Goal: Download file/media

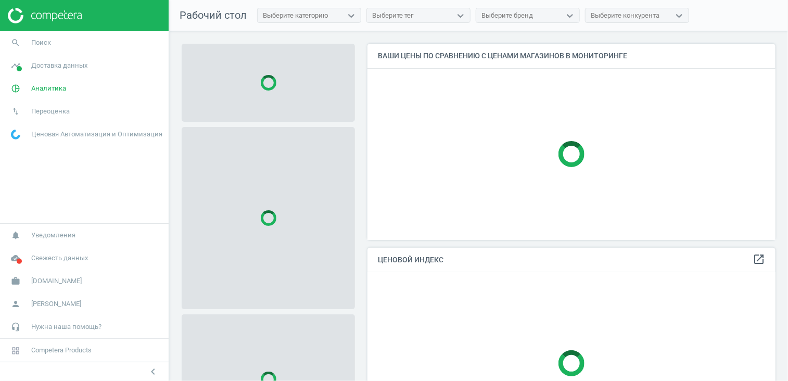
scroll to position [212, 417]
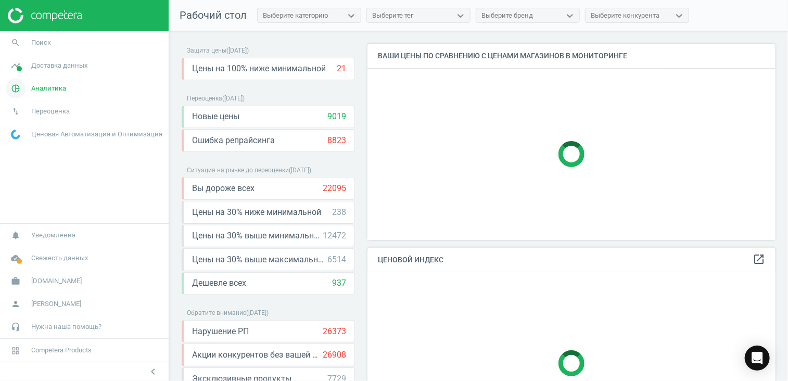
click at [32, 98] on link "pie_chart_outlined Аналитика" at bounding box center [84, 88] width 169 height 23
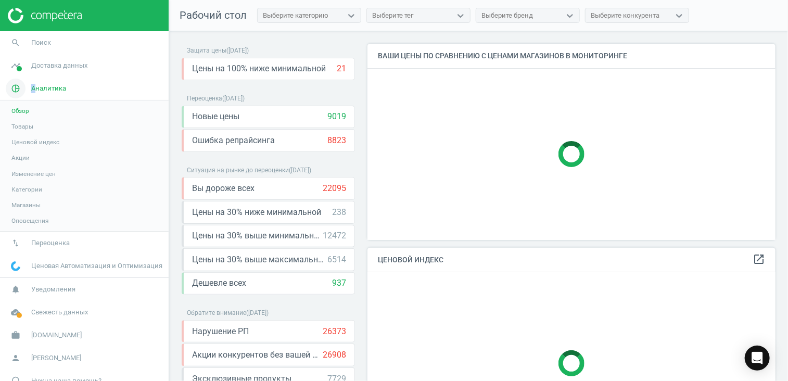
drag, startPoint x: 32, startPoint y: 98, endPoint x: 16, endPoint y: 127, distance: 33.1
click at [16, 127] on span "Товары" at bounding box center [22, 126] width 22 height 8
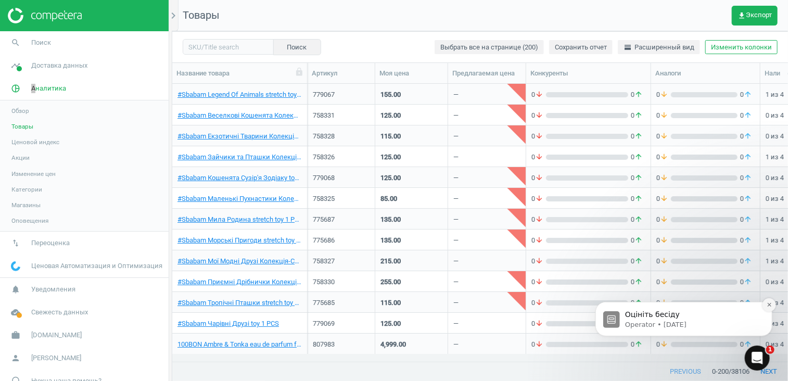
click at [765, 306] on button "Dismiss notification" at bounding box center [769, 305] width 14 height 14
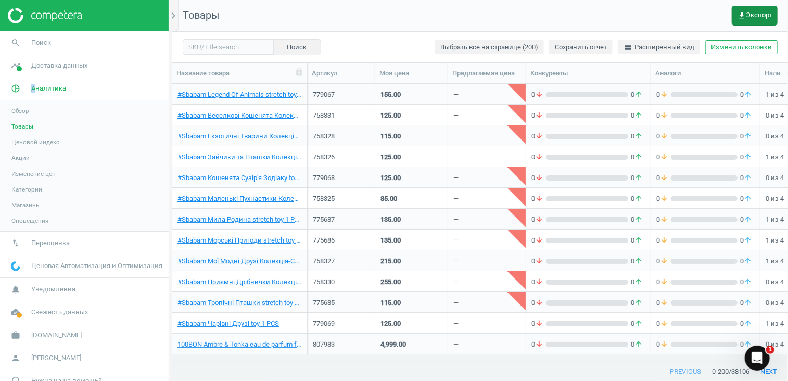
drag, startPoint x: 764, startPoint y: 15, endPoint x: 757, endPoint y: 17, distance: 7.6
click at [758, 17] on span "get_app Экспорт" at bounding box center [755, 15] width 34 height 8
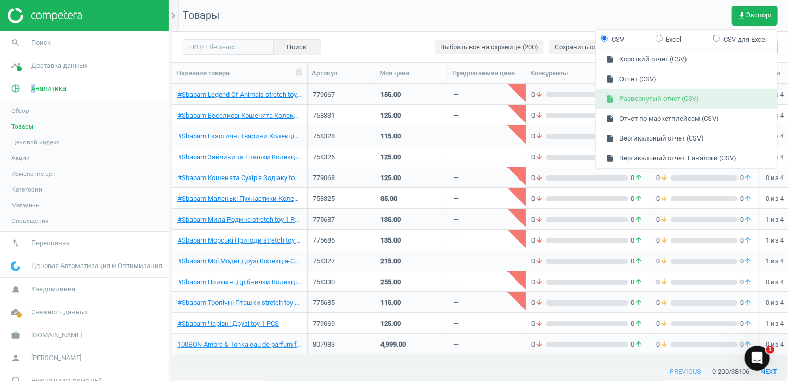
click at [681, 92] on button "insert_drive_file Развернутый отчет (CSV)" at bounding box center [686, 99] width 181 height 20
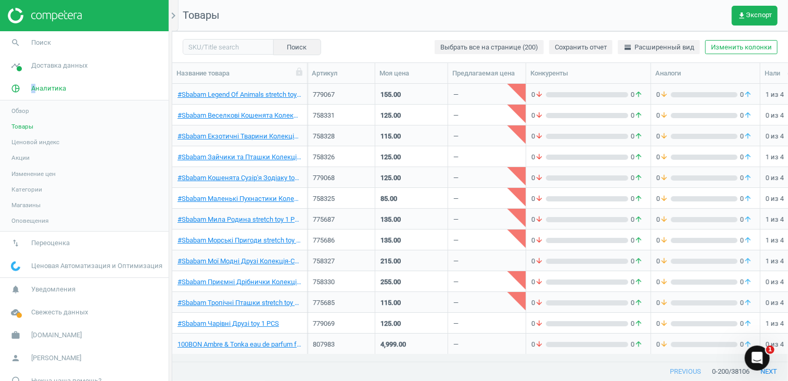
click at [29, 172] on span "Изменение цен" at bounding box center [33, 174] width 44 height 8
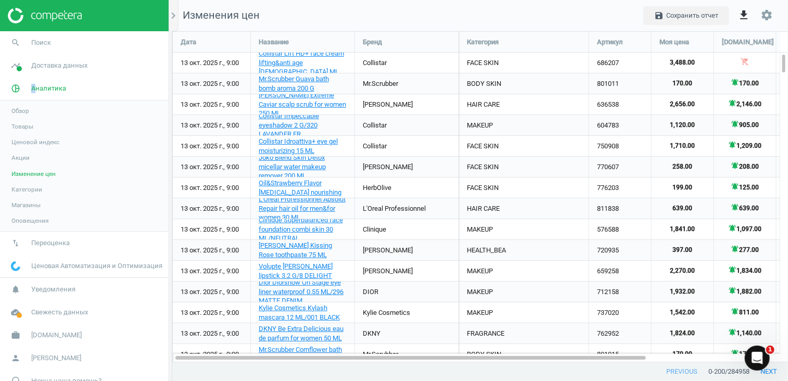
scroll to position [348, 632]
click at [737, 14] on button "get_app" at bounding box center [744, 15] width 24 height 24
click at [21, 124] on span "Товары" at bounding box center [22, 126] width 22 height 8
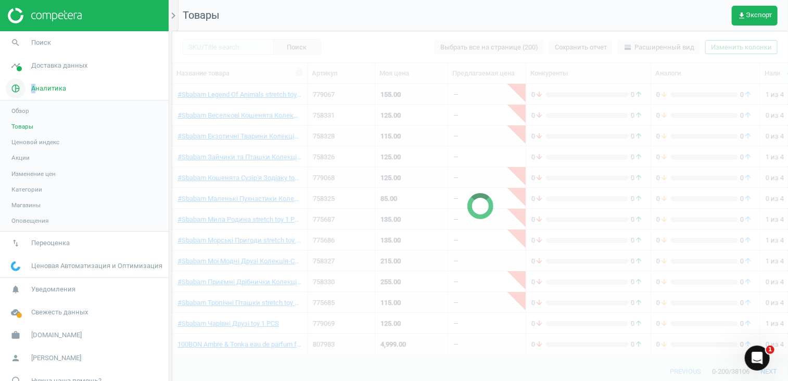
scroll to position [262, 608]
